Goal: Check status: Check status

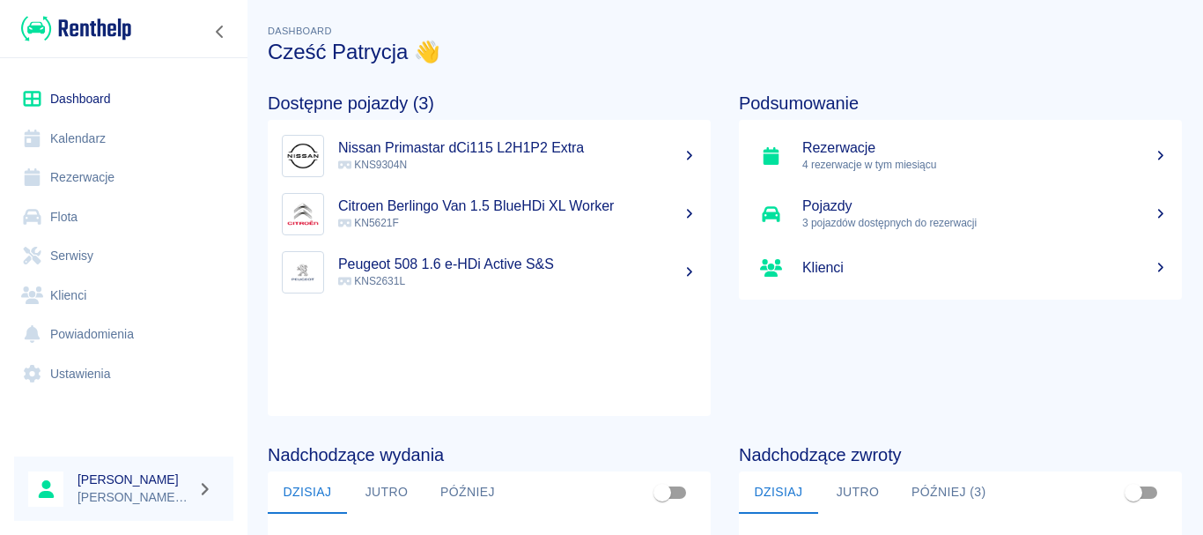
click at [66, 224] on link "Flota" at bounding box center [123, 217] width 219 height 40
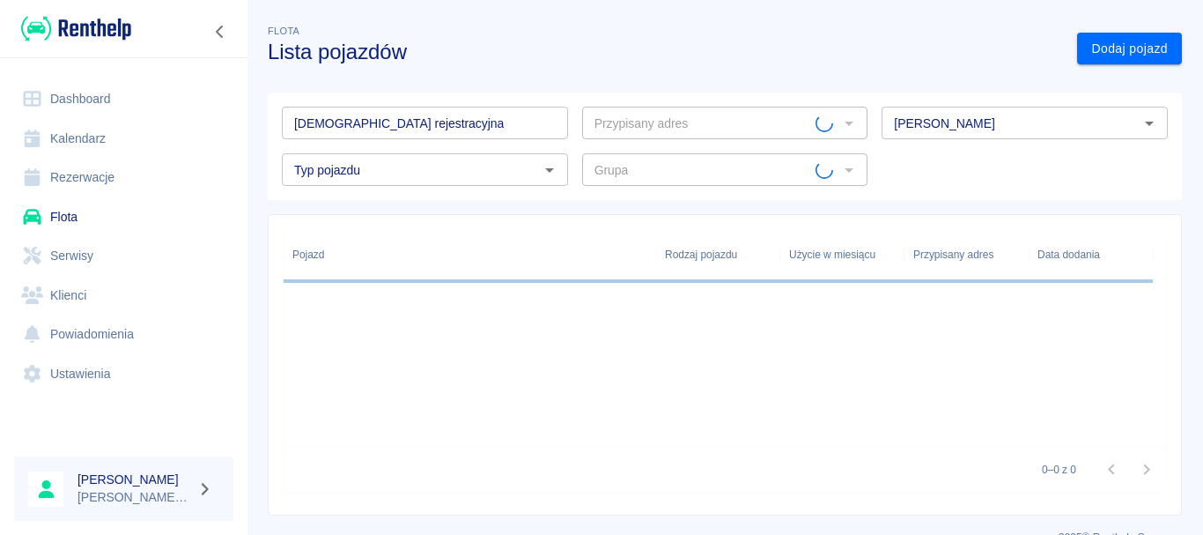
click at [150, 171] on link "Rezerwacje" at bounding box center [123, 178] width 219 height 40
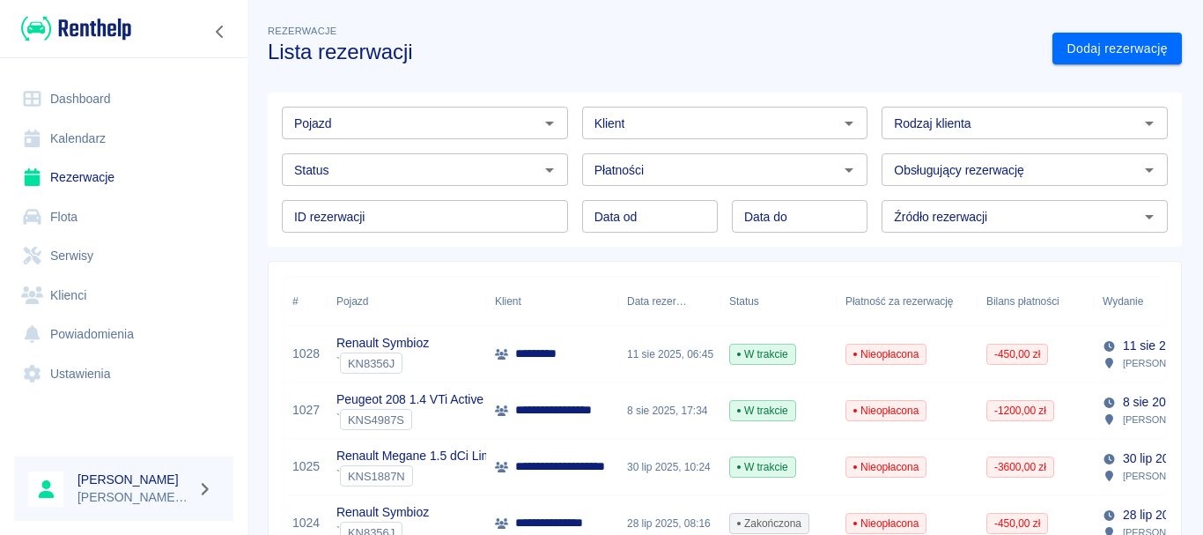
click at [440, 429] on div "` KNS4987S" at bounding box center [409, 419] width 147 height 21
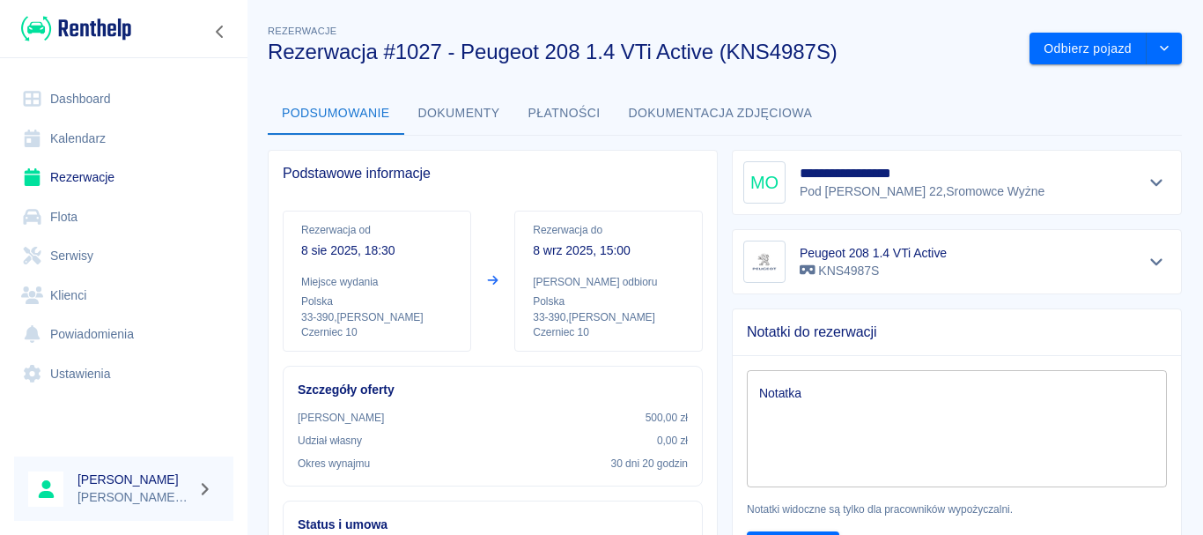
click at [545, 125] on button "Płatności" at bounding box center [564, 113] width 100 height 42
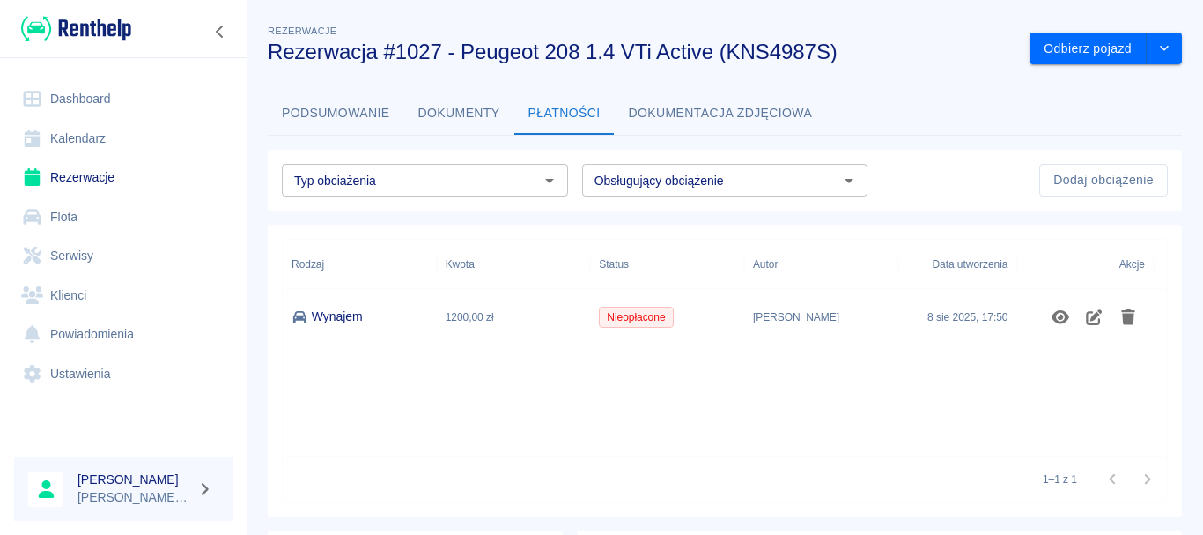
click at [444, 111] on button "Dokumenty" at bounding box center [459, 113] width 110 height 42
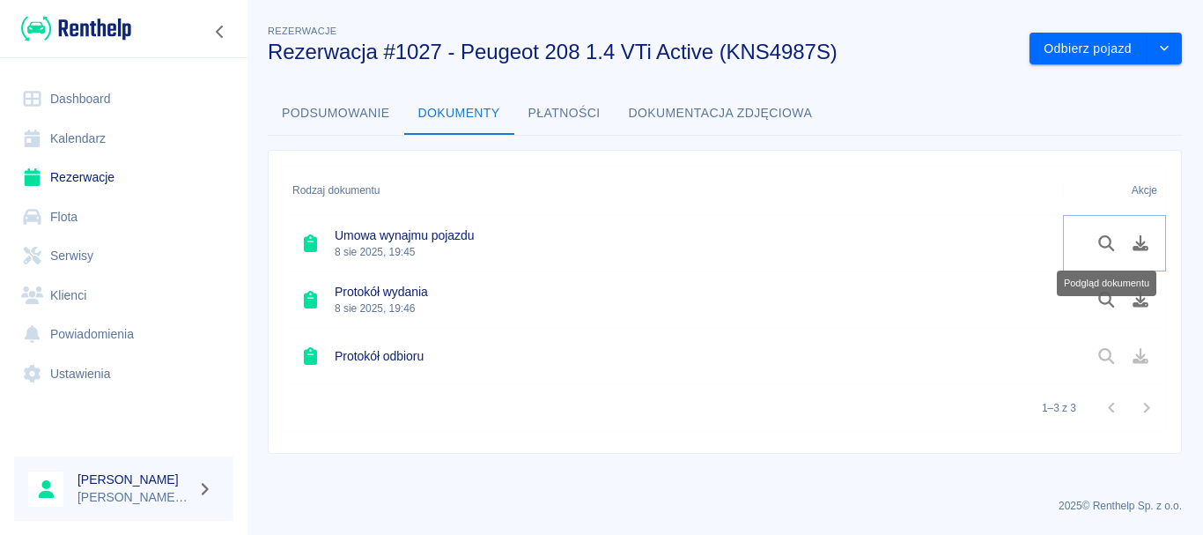
click at [1105, 246] on icon "Podgląd dokumentu" at bounding box center [1106, 243] width 16 height 16
click at [584, 105] on button "Płatności" at bounding box center [564, 113] width 100 height 42
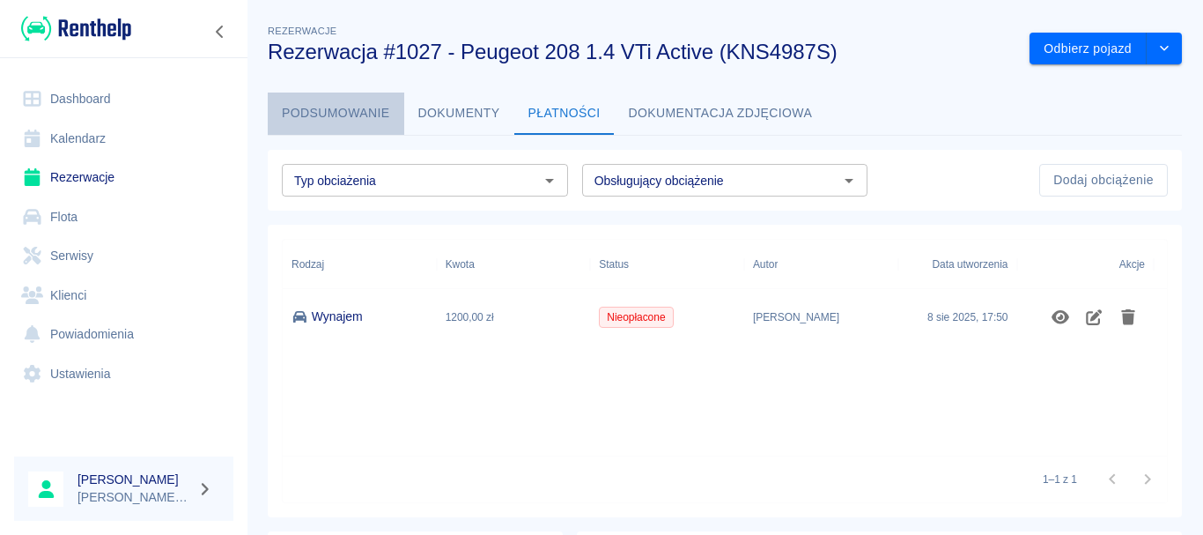
click at [345, 123] on button "Podsumowanie" at bounding box center [336, 113] width 137 height 42
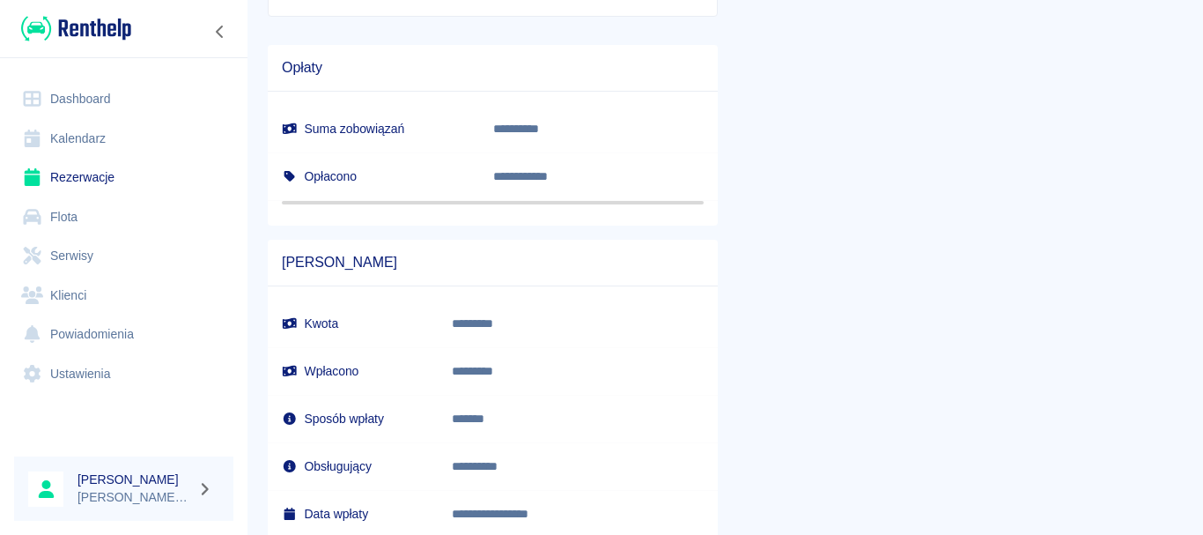
scroll to position [1018, 0]
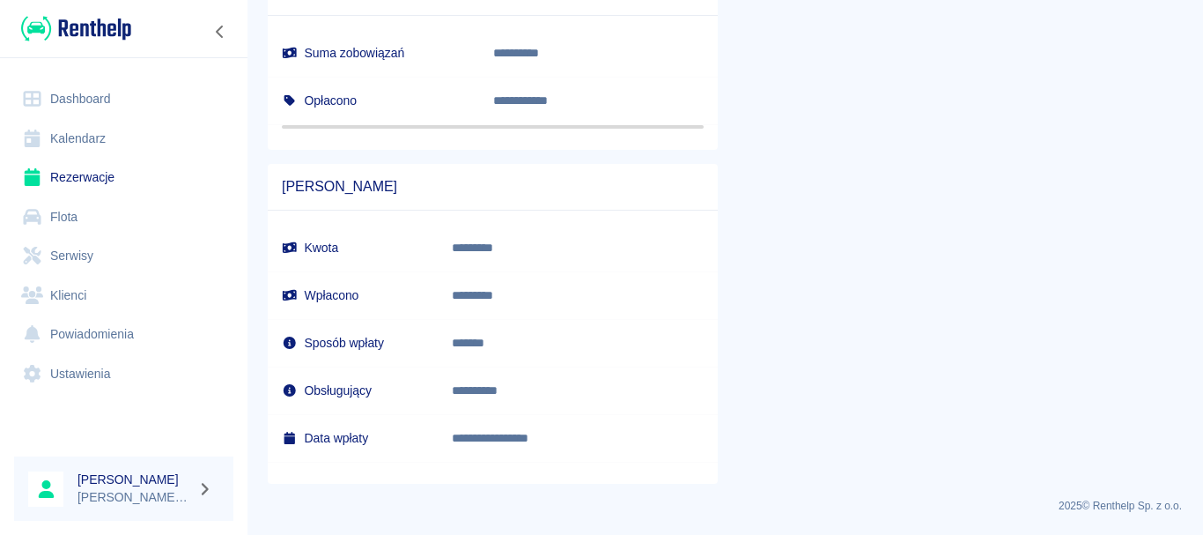
click at [356, 292] on h6 "Wpłacono" at bounding box center [353, 295] width 142 height 18
click at [80, 34] on img at bounding box center [76, 28] width 110 height 29
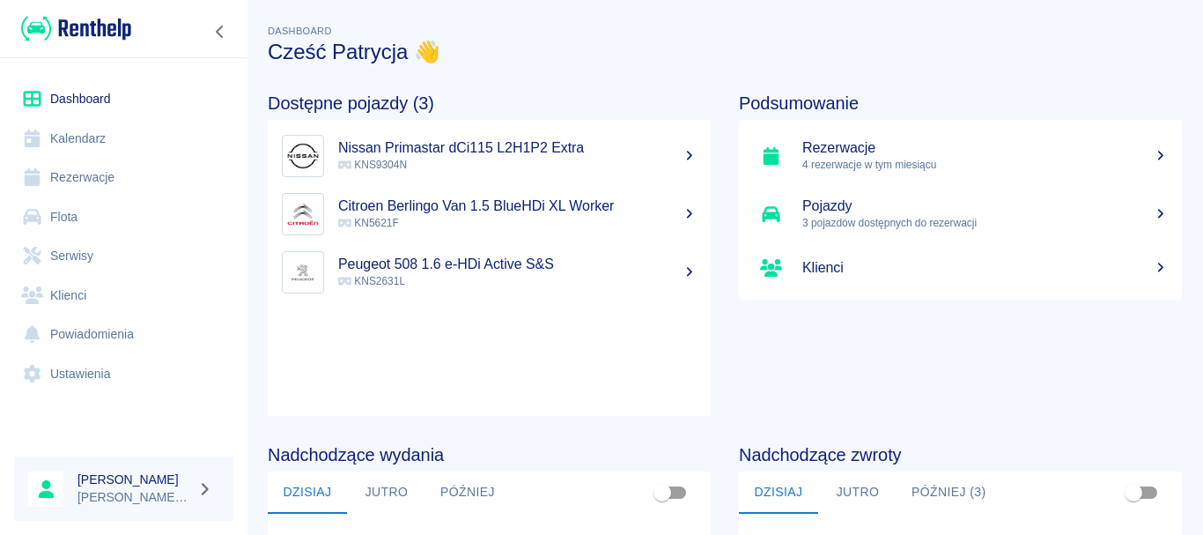
click at [130, 182] on link "Rezerwacje" at bounding box center [123, 178] width 219 height 40
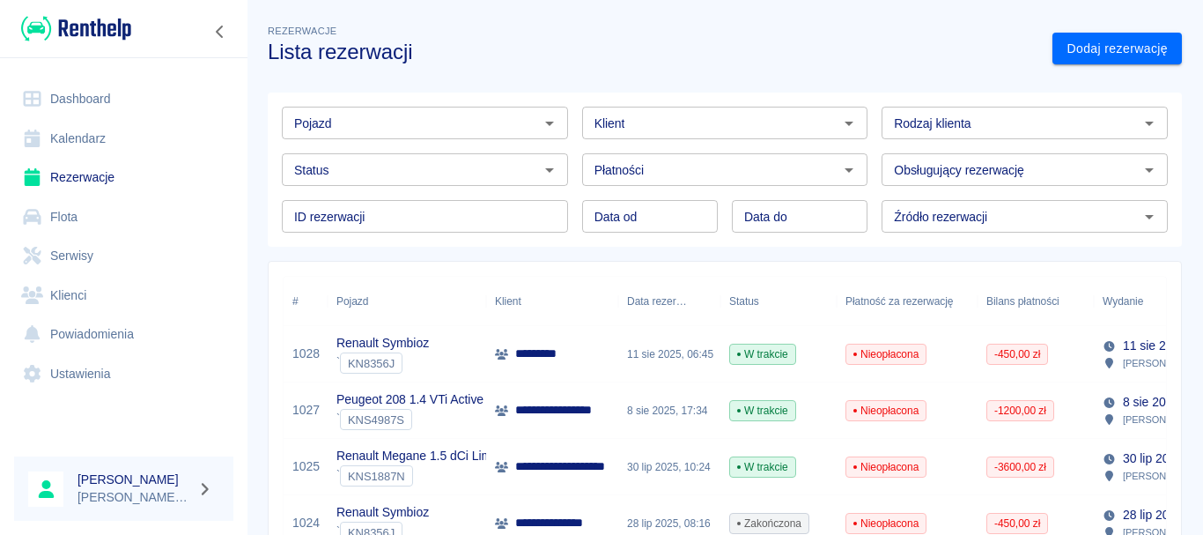
click at [438, 370] on div "Renault Symbioz ` KN8356J" at bounding box center [407, 354] width 159 height 56
click at [470, 429] on div "` KNS4987S" at bounding box center [409, 419] width 147 height 21
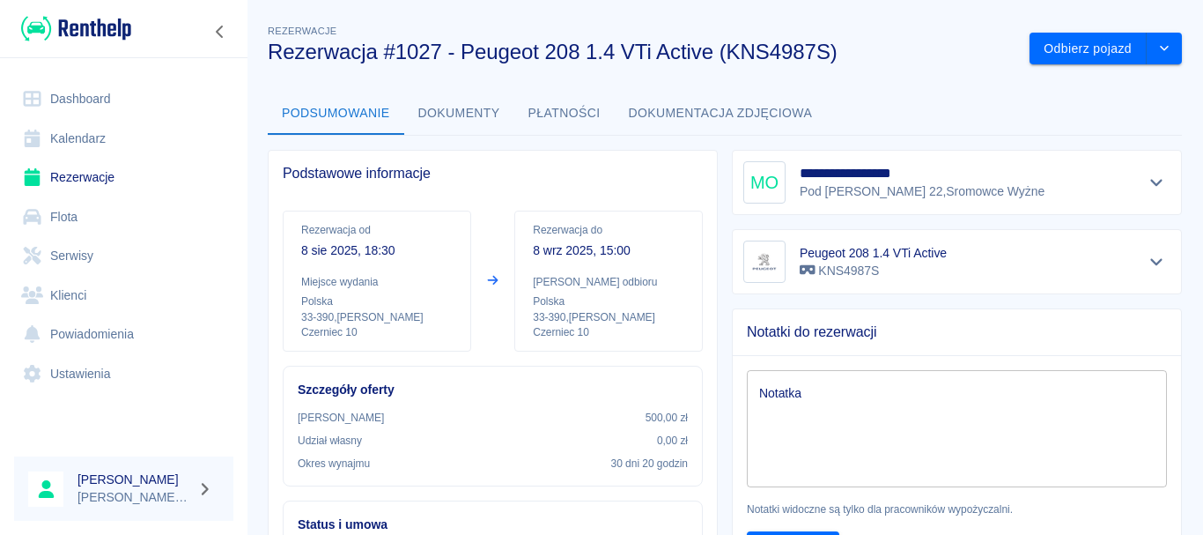
click at [542, 112] on button "Płatności" at bounding box center [564, 113] width 100 height 42
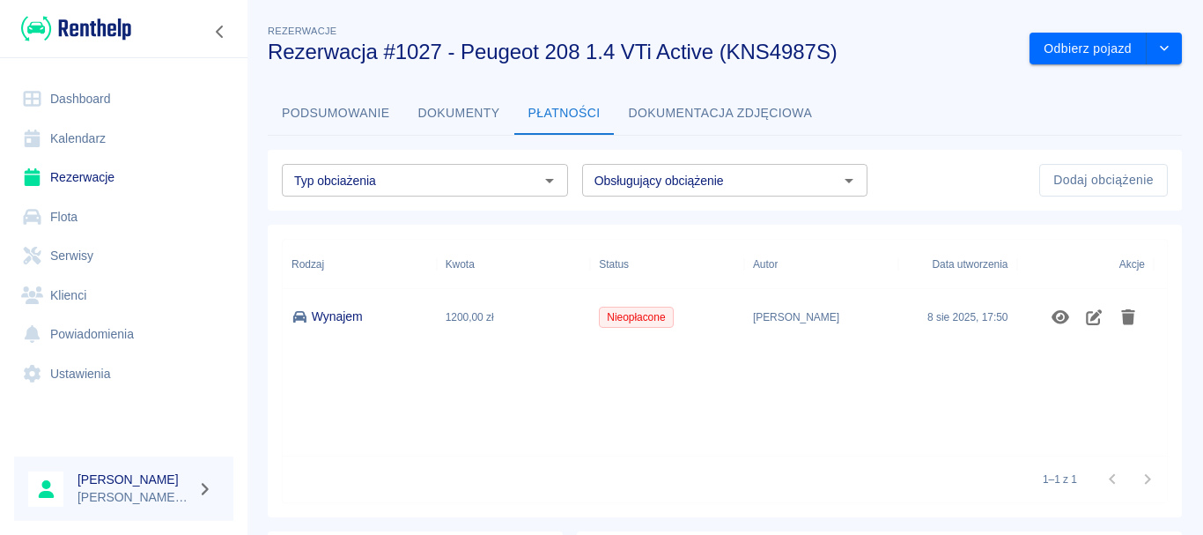
click at [464, 127] on button "Dokumenty" at bounding box center [459, 113] width 110 height 42
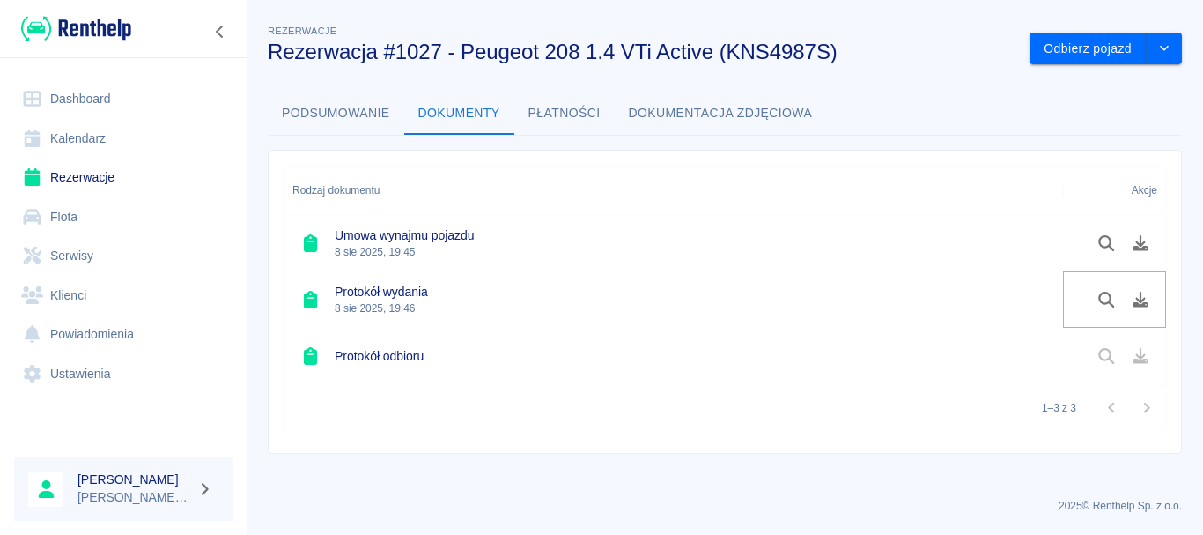
click at [1095, 295] on button "Podgląd dokumentu" at bounding box center [1107, 300] width 34 height 30
click at [1113, 237] on icon "Podgląd dokumentu" at bounding box center [1107, 243] width 20 height 16
